Goal: Task Accomplishment & Management: Manage account settings

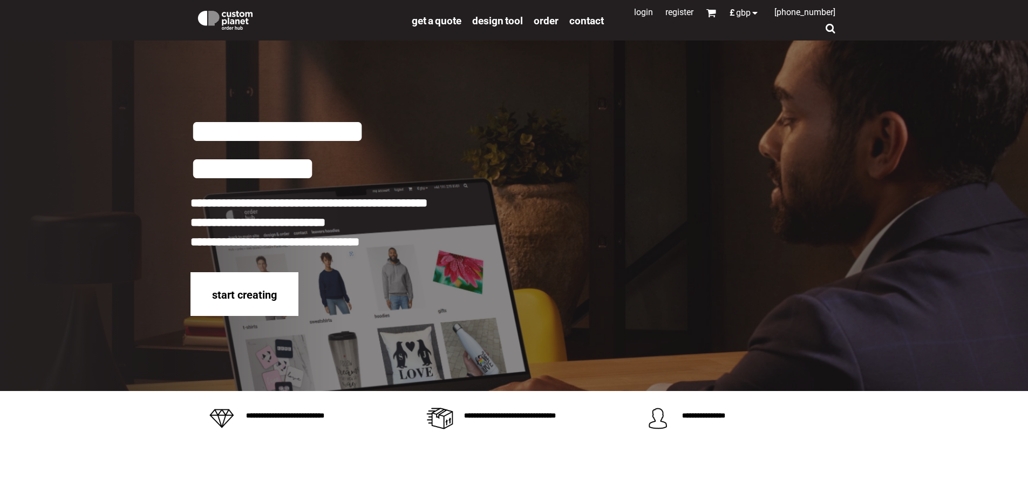
click at [634, 13] on link "Login" at bounding box center [643, 12] width 19 height 10
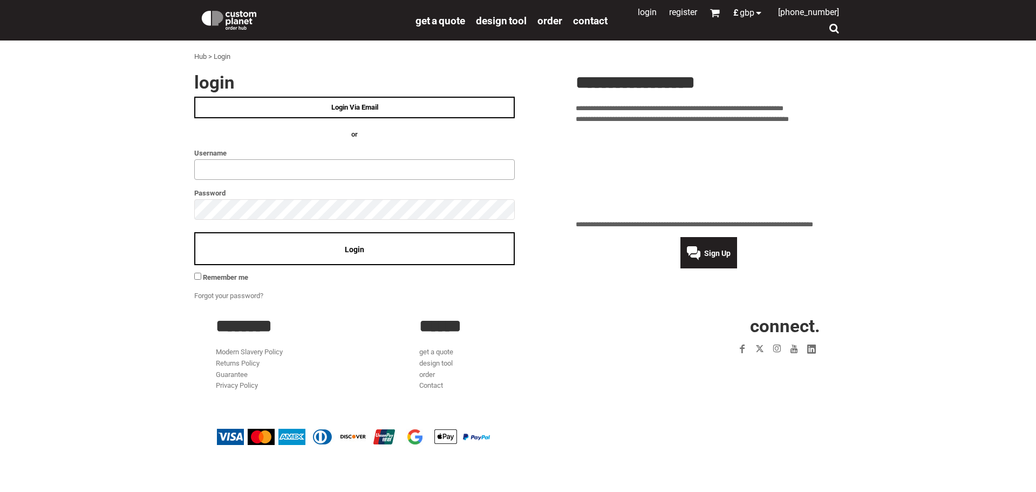
click at [238, 171] on input "text" at bounding box center [354, 169] width 321 height 21
type input "**********"
click at [355, 255] on div "Login" at bounding box center [354, 248] width 321 height 33
